Goal: Task Accomplishment & Management: Manage account settings

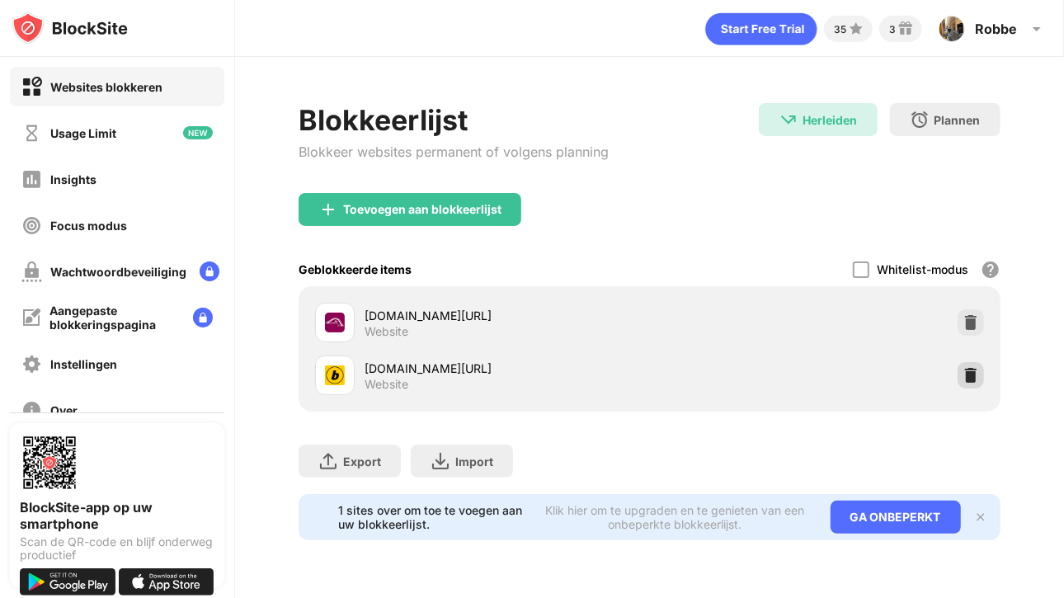
click at [961, 380] on div at bounding box center [970, 375] width 26 height 26
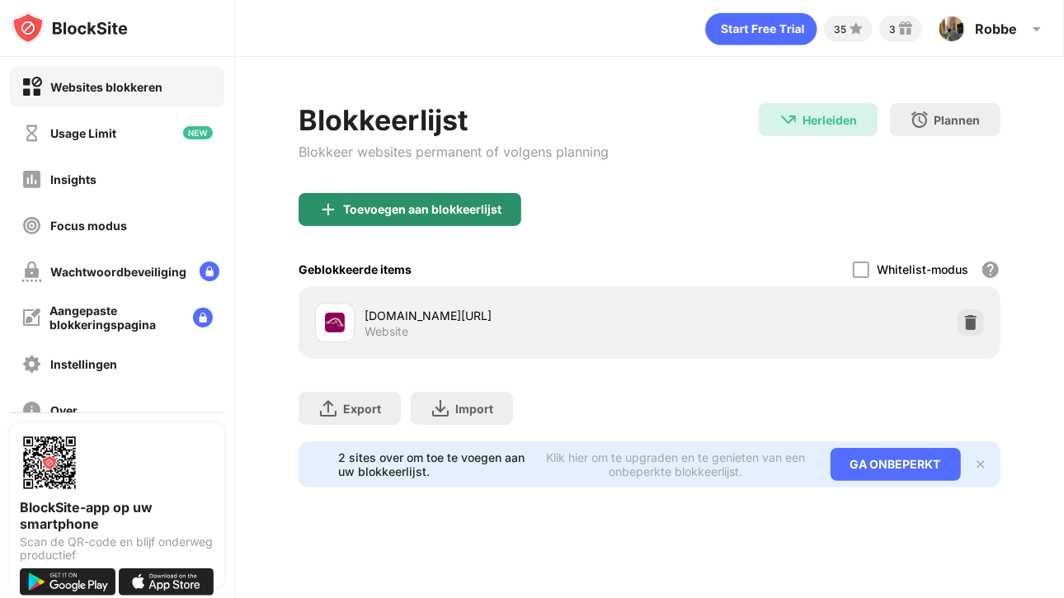
click at [376, 217] on div "Toevoegen aan blokkeerlijst" at bounding box center [410, 209] width 223 height 33
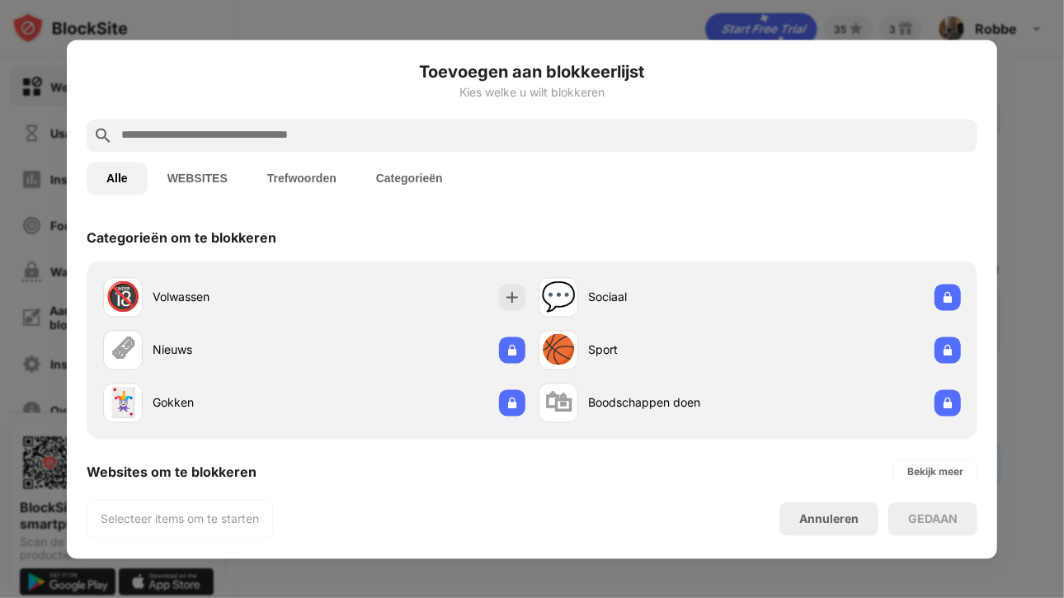
click at [265, 141] on input "text" at bounding box center [545, 135] width 851 height 20
paste input "**********"
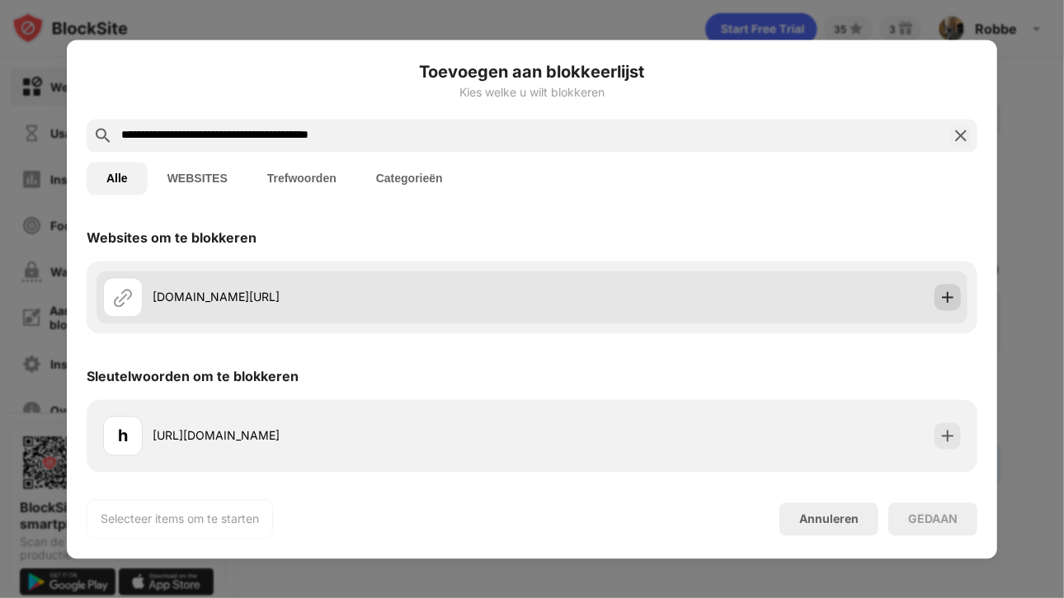
type input "**********"
click at [947, 298] on img at bounding box center [947, 297] width 16 height 16
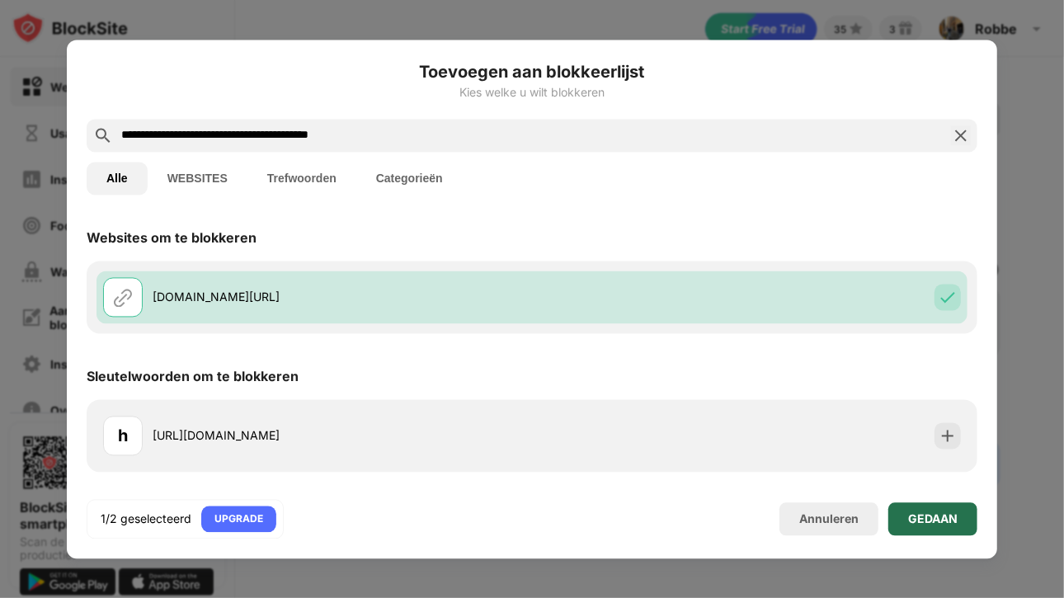
click at [918, 519] on div "GEDAAN" at bounding box center [932, 518] width 49 height 13
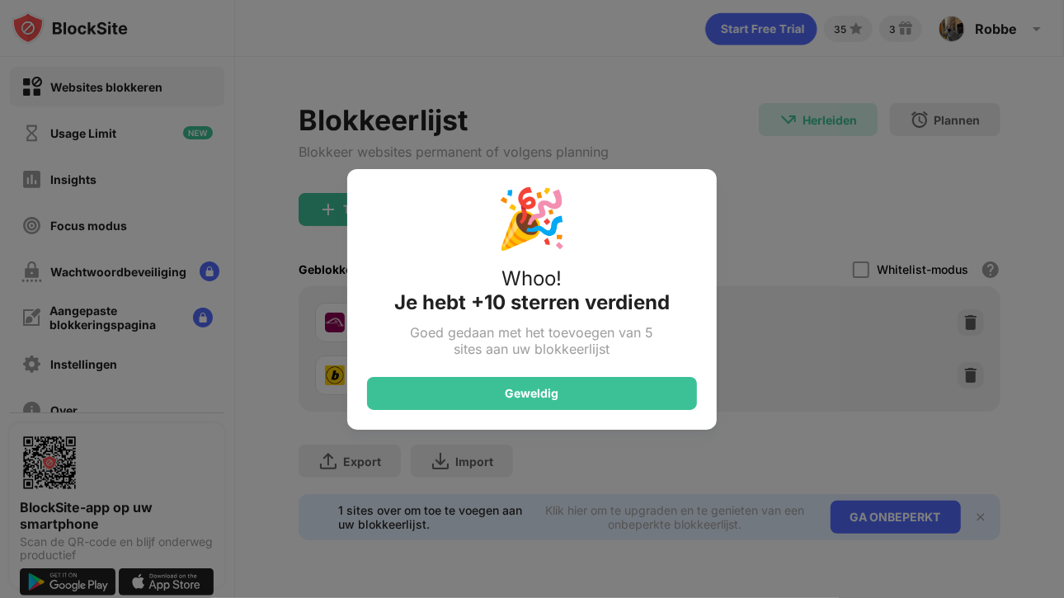
click at [581, 371] on div "🎉 Whoo! Je hebt +10 sterren verdiend Goed gedaan met het toevoegen van 5 sites …" at bounding box center [531, 299] width 369 height 261
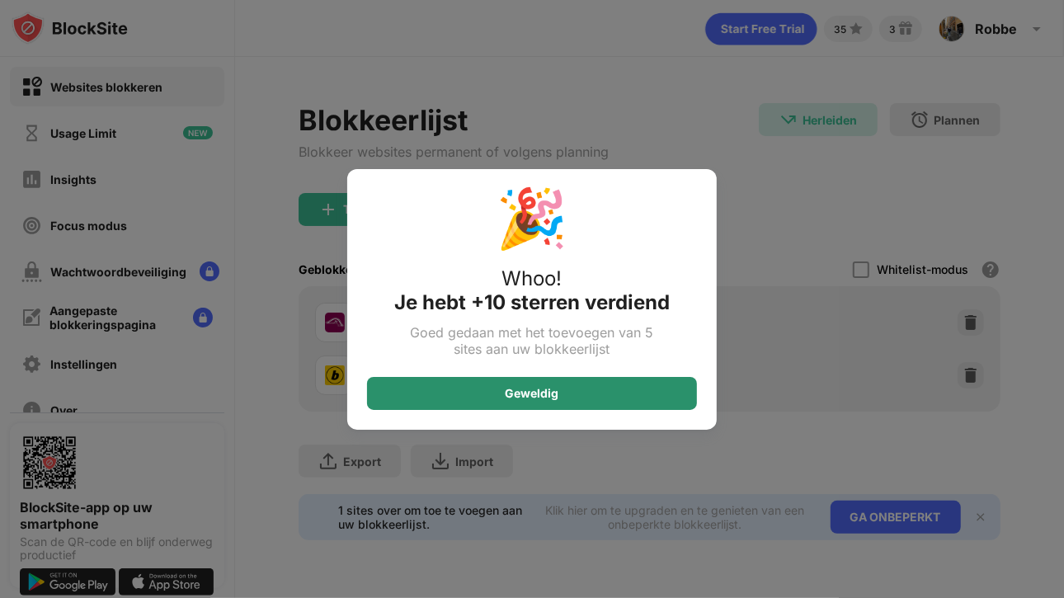
click at [568, 397] on div "Geweldig" at bounding box center [532, 393] width 330 height 33
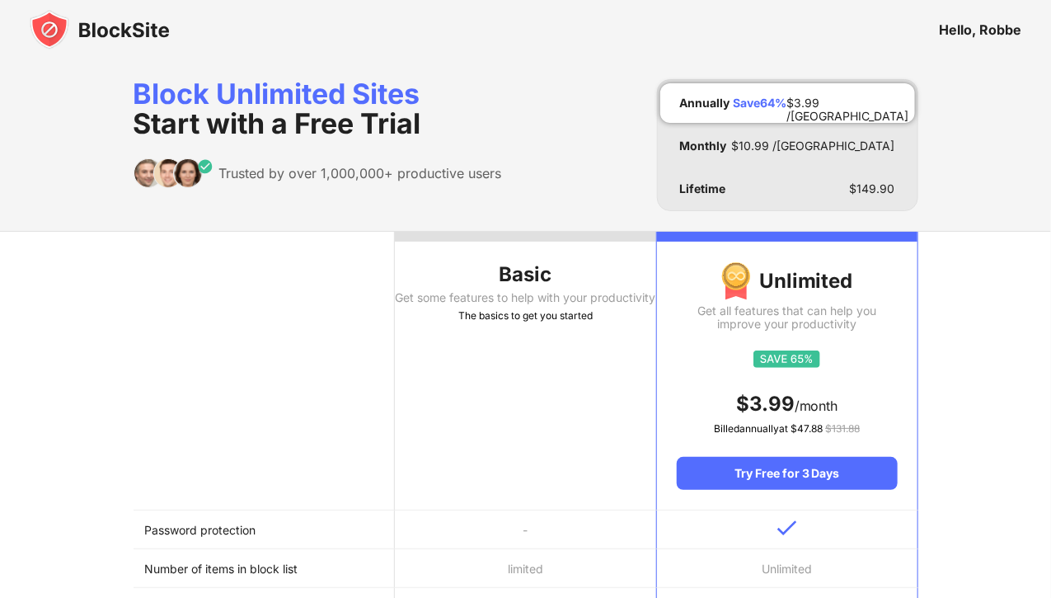
click at [71, 26] on img at bounding box center [100, 30] width 140 height 40
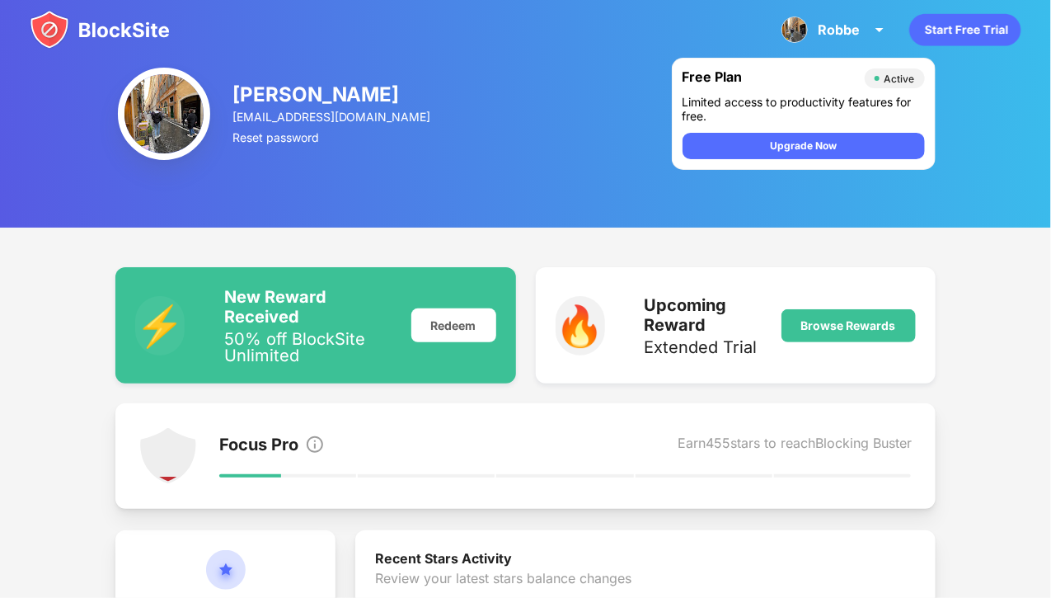
click at [180, 108] on img at bounding box center [164, 114] width 92 height 92
click at [237, 99] on div "Robbe Claesen" at bounding box center [333, 94] width 201 height 24
click at [808, 30] on img at bounding box center [795, 29] width 26 height 26
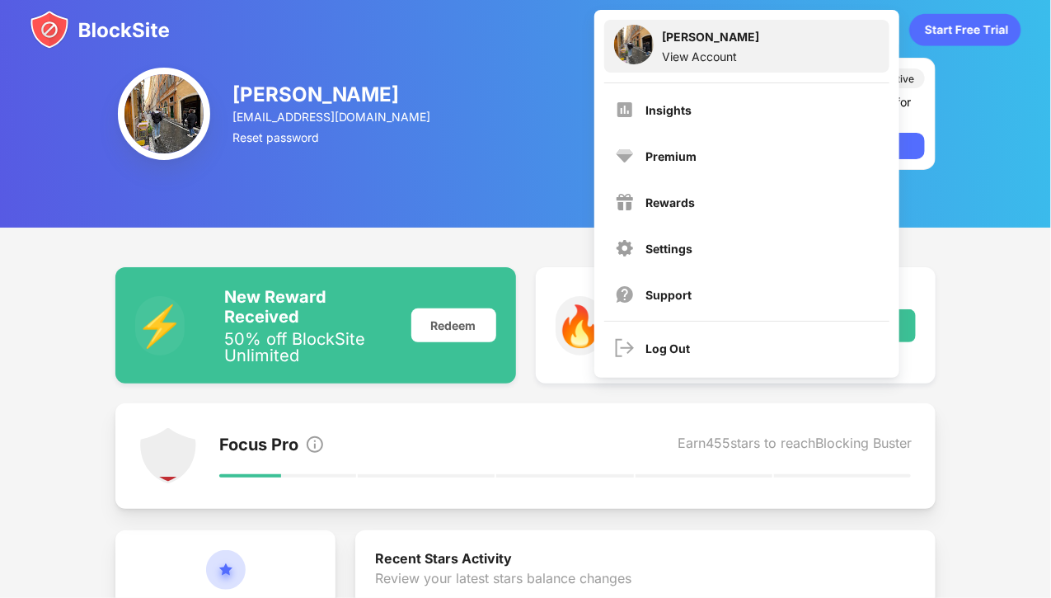
click at [710, 51] on div "View Account" at bounding box center [710, 56] width 97 height 14
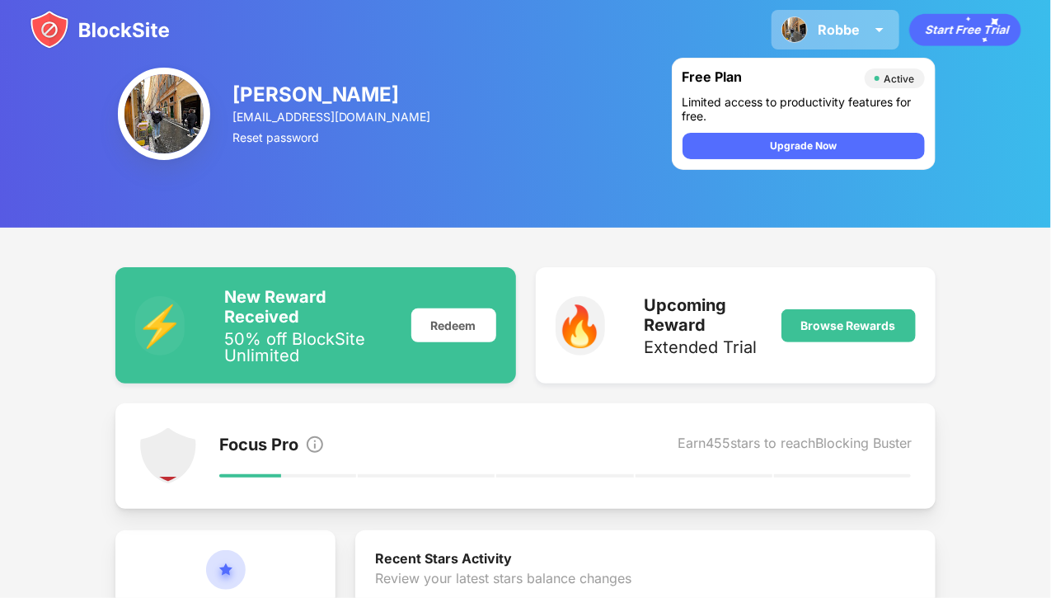
click at [855, 25] on div "Robbe" at bounding box center [839, 29] width 42 height 16
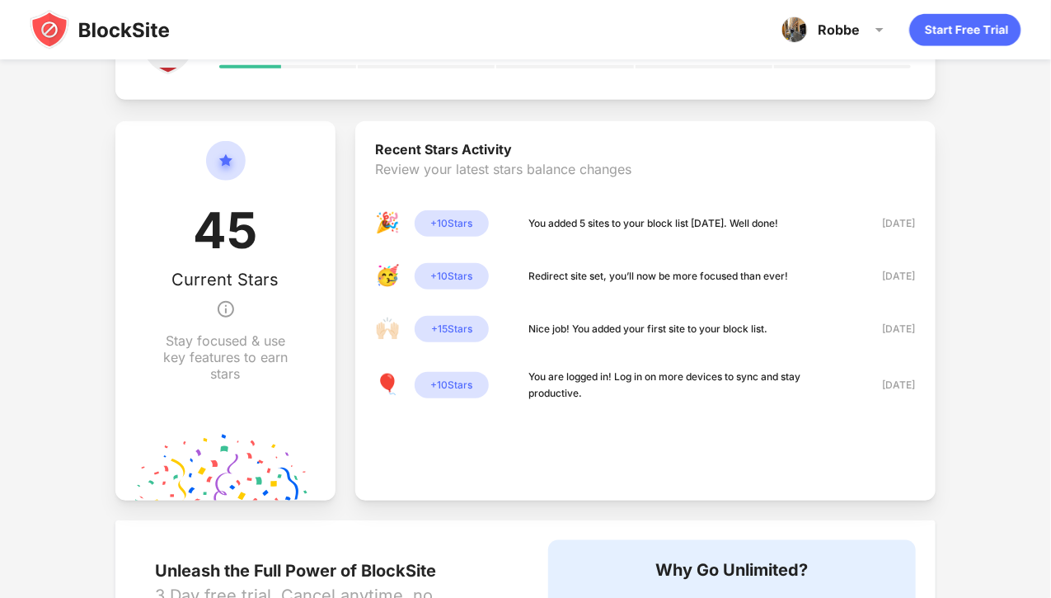
scroll to position [406, 0]
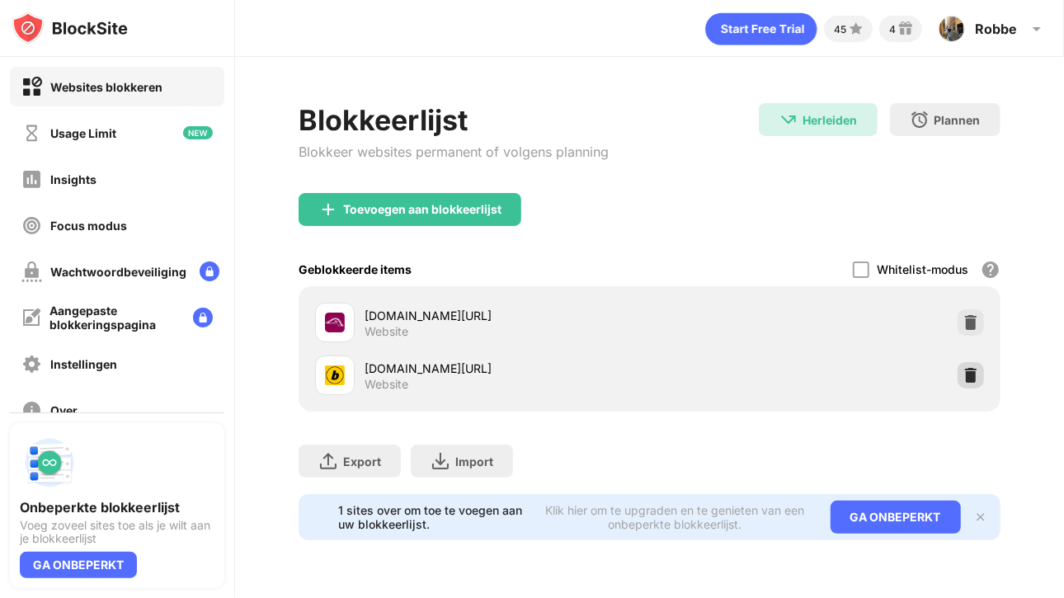
click at [970, 374] on img at bounding box center [970, 375] width 16 height 16
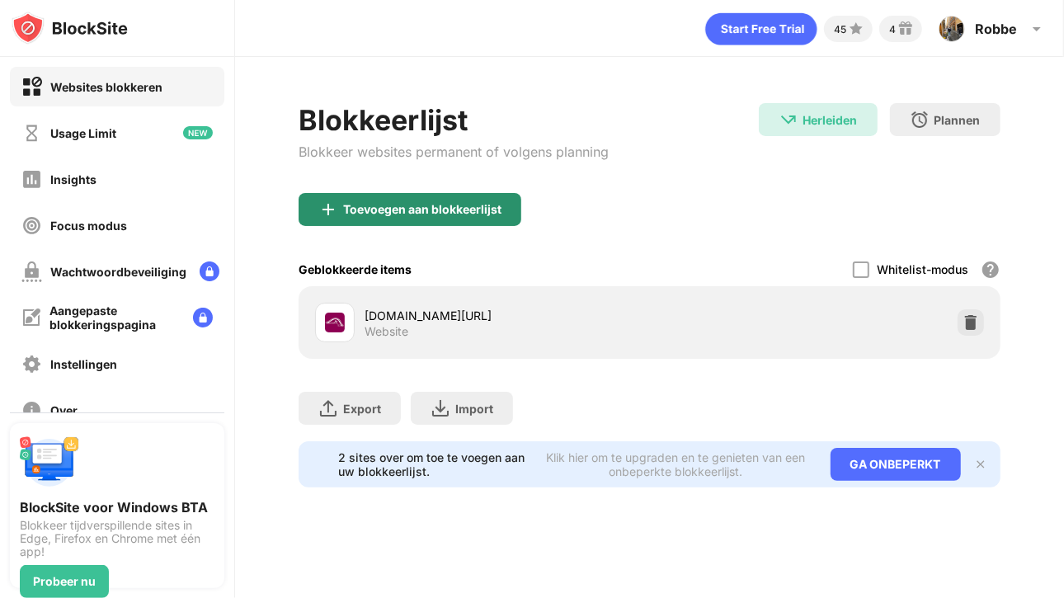
click at [389, 208] on div "Toevoegen aan blokkeerlijst" at bounding box center [422, 209] width 158 height 13
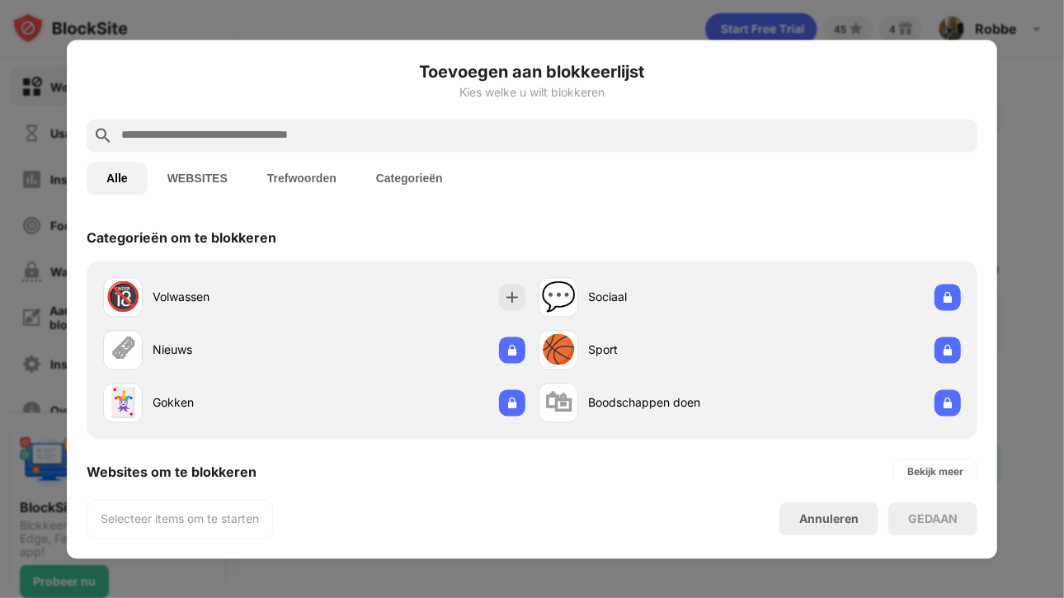
click at [288, 134] on input "text" at bounding box center [545, 135] width 851 height 20
paste input "**********"
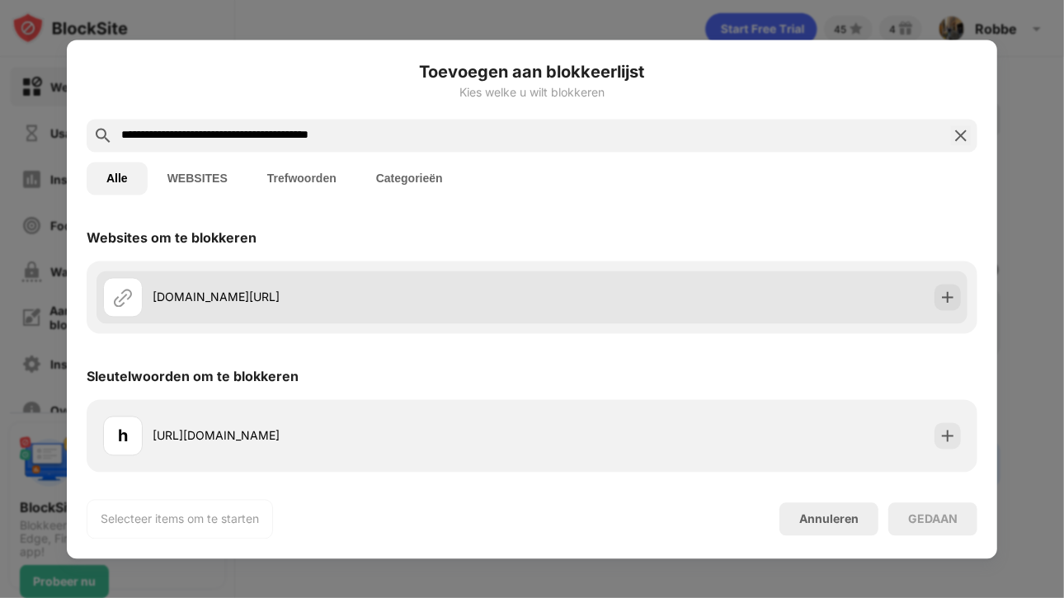
type input "**********"
click at [613, 304] on div "[DOMAIN_NAME][URL]" at bounding box center [531, 296] width 871 height 53
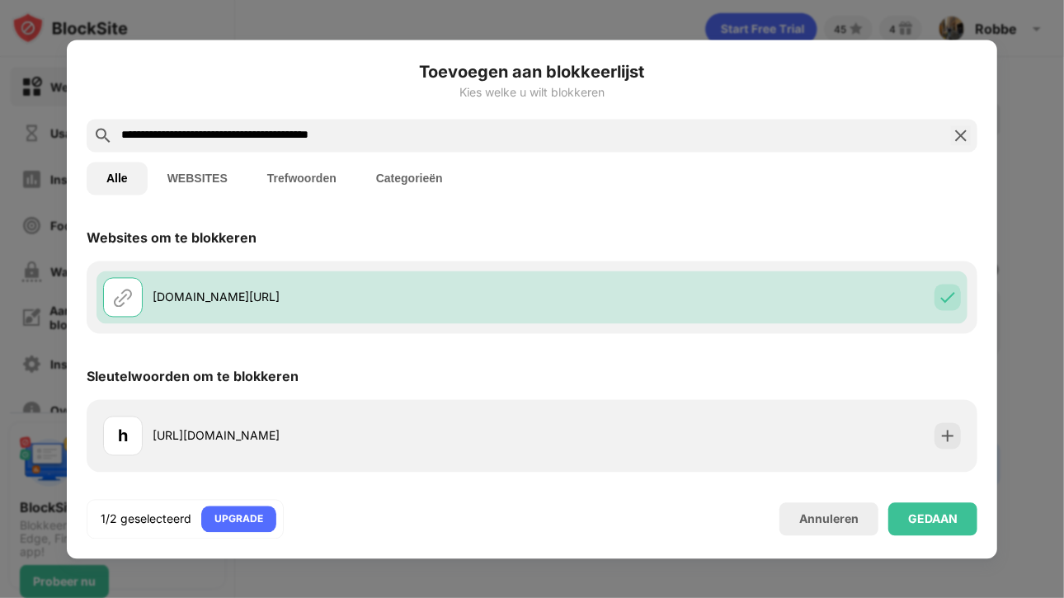
click at [929, 525] on div "GEDAAN" at bounding box center [932, 518] width 49 height 13
